Goal: Check status

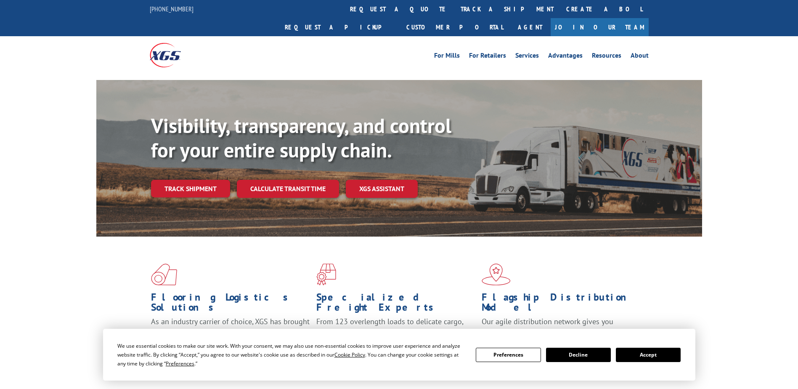
click at [197, 180] on link "Track shipment" at bounding box center [190, 189] width 79 height 18
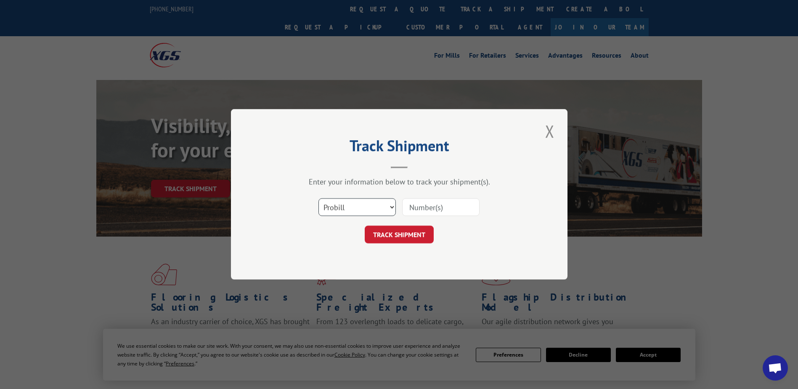
click at [344, 200] on select "Select category... Probill BOL PO" at bounding box center [356, 207] width 77 height 18
select select "bol"
click at [318, 198] on select "Select category... Probill BOL PO" at bounding box center [356, 207] width 77 height 18
click at [425, 216] on div at bounding box center [440, 207] width 77 height 19
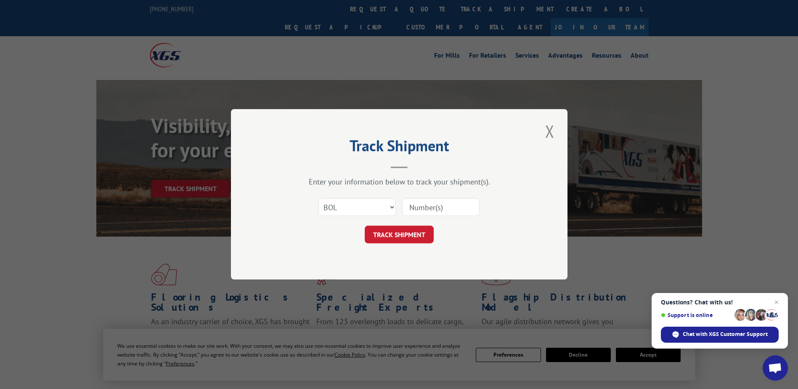
click at [429, 210] on input at bounding box center [440, 207] width 77 height 18
click at [441, 208] on input at bounding box center [440, 207] width 77 height 18
type input "2825450"
click at [402, 230] on button "TRACK SHIPMENT" at bounding box center [399, 235] width 69 height 18
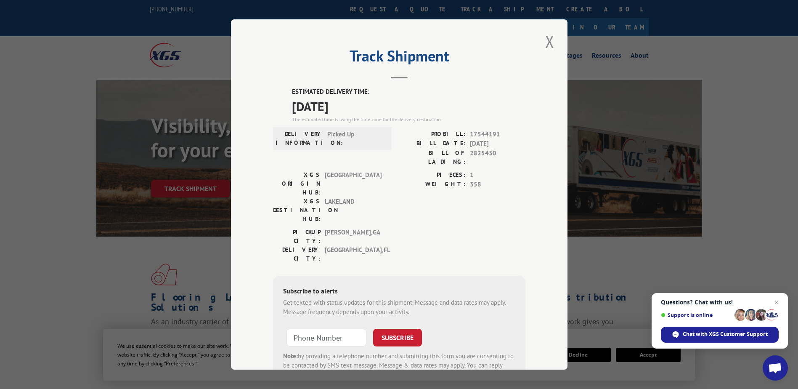
click at [695, 82] on div "Track Shipment ESTIMATED DELIVERY TIME: [DATE] The estimated time is using the …" at bounding box center [399, 194] width 798 height 389
